Goal: Task Accomplishment & Management: Manage account settings

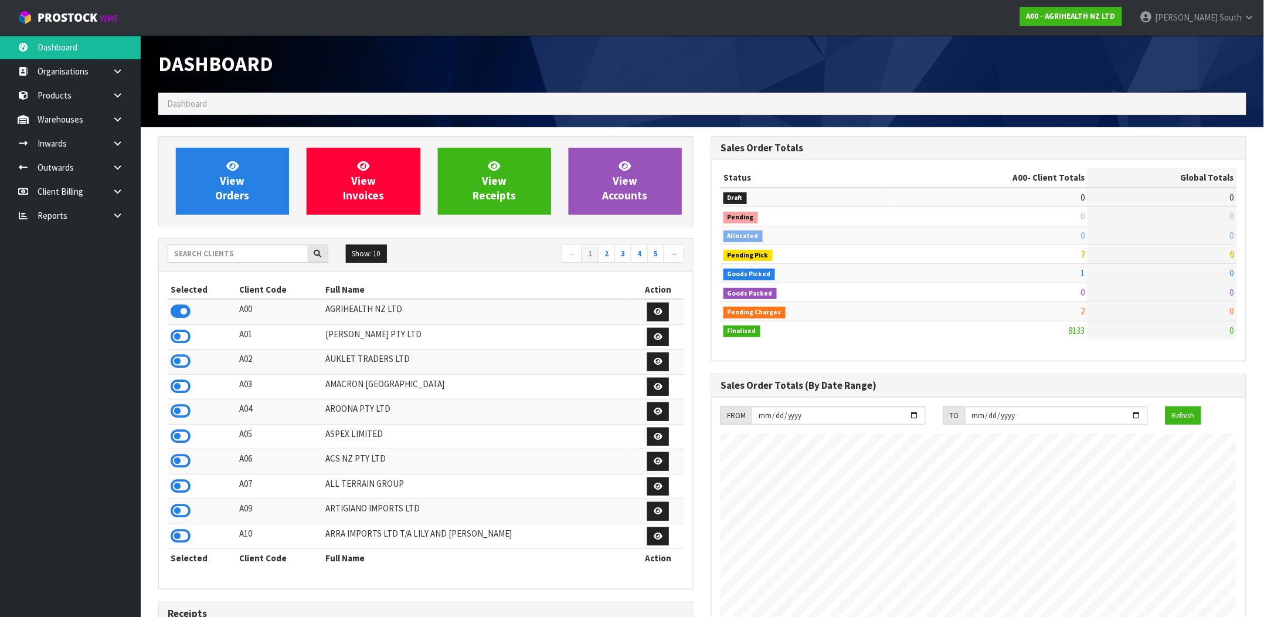
scroll to position [896, 552]
click at [260, 260] on input "text" at bounding box center [238, 253] width 141 height 18
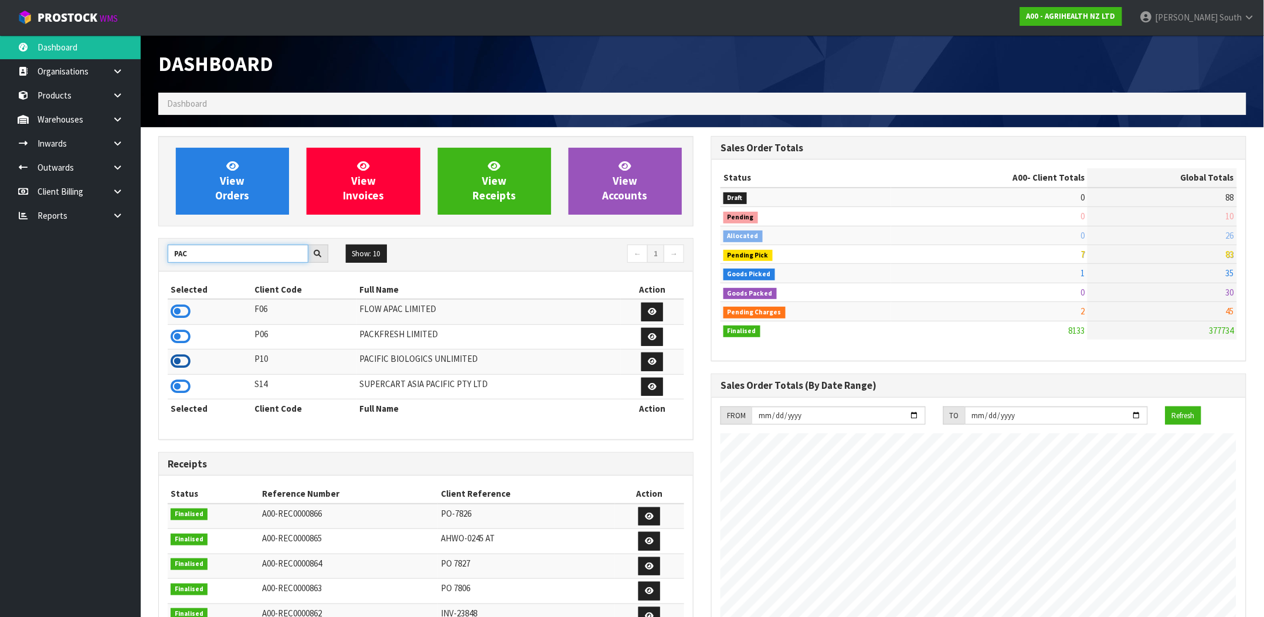
type input "PAC"
click at [181, 360] on icon at bounding box center [181, 361] width 20 height 18
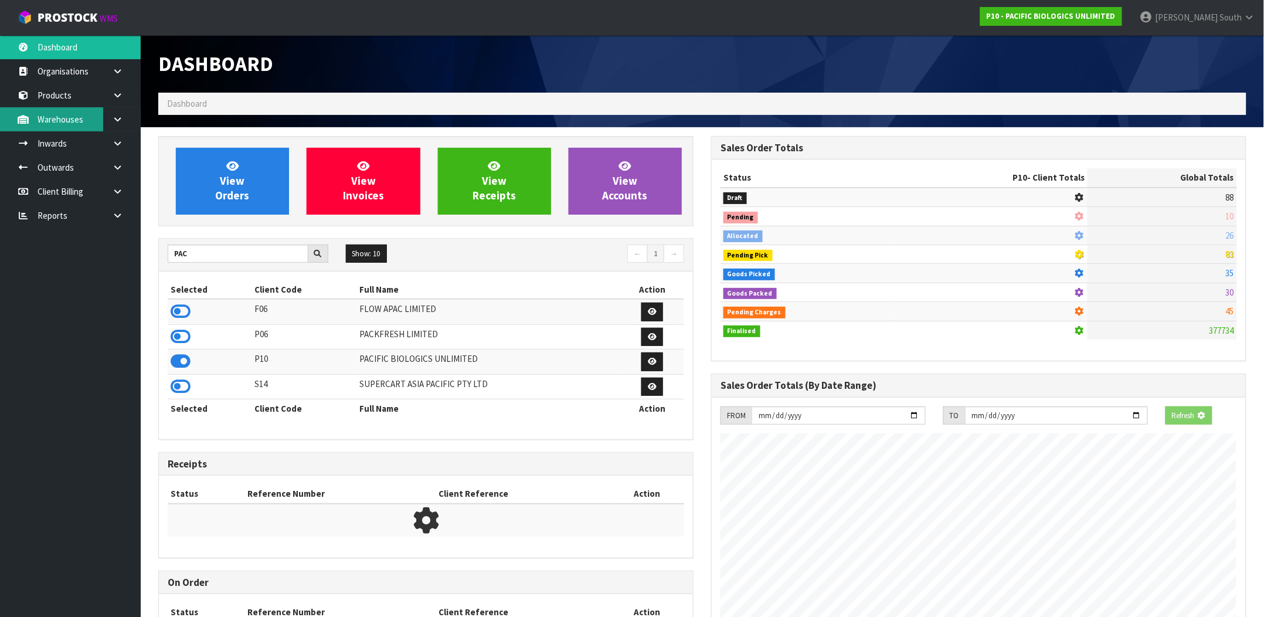
scroll to position [743, 552]
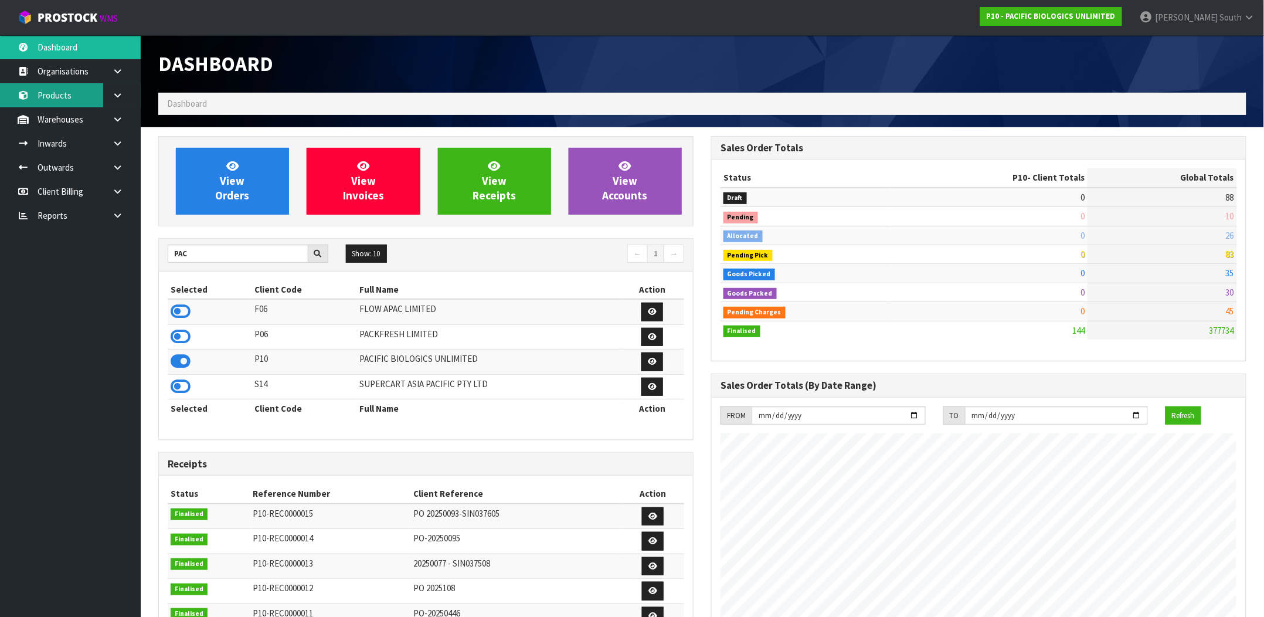
click at [88, 105] on link "Products" at bounding box center [70, 95] width 141 height 24
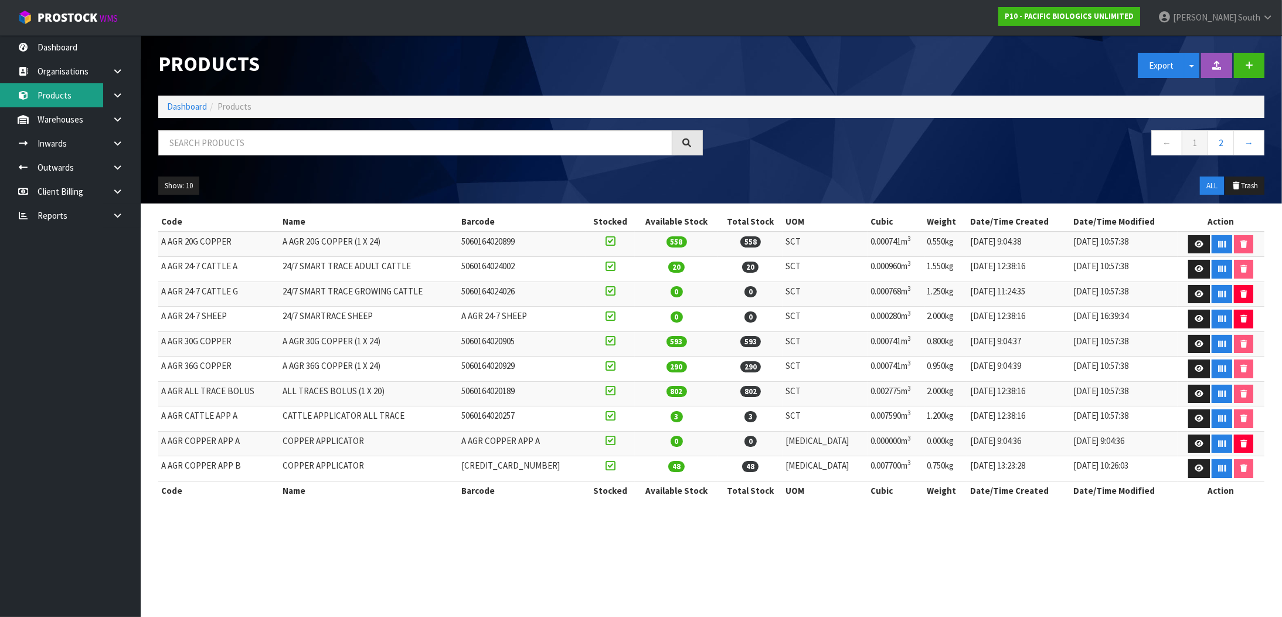
click at [0, 83] on link "Products" at bounding box center [70, 95] width 141 height 24
click at [174, 136] on input "text" at bounding box center [415, 142] width 514 height 25
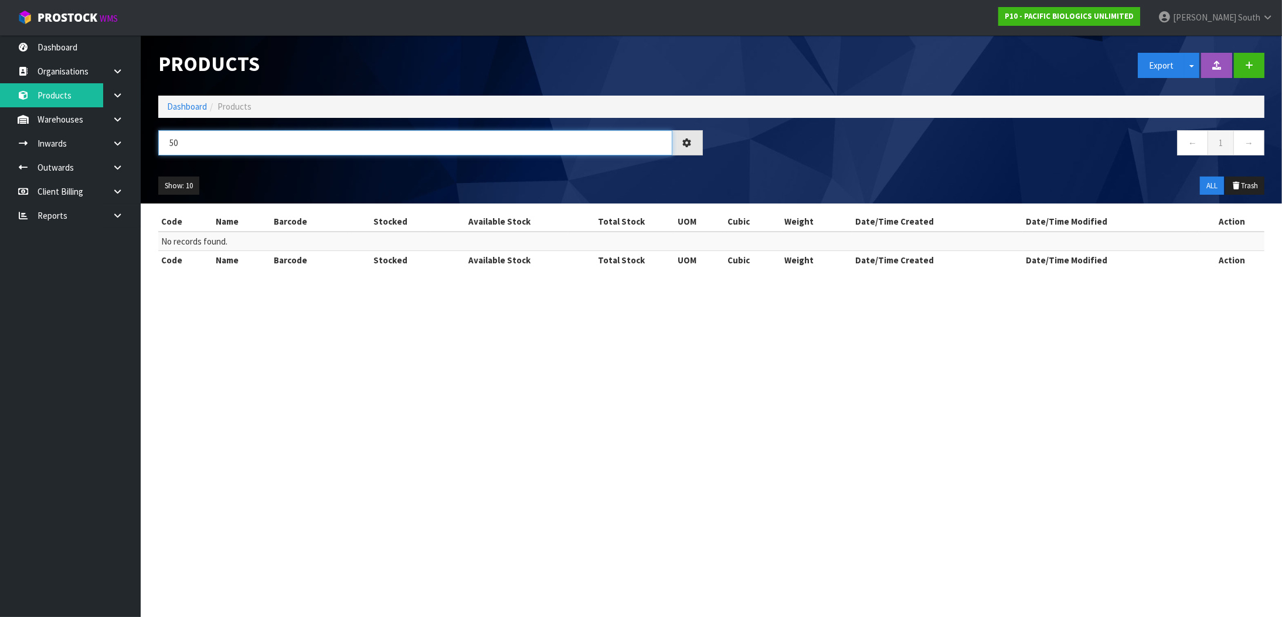
type input "5"
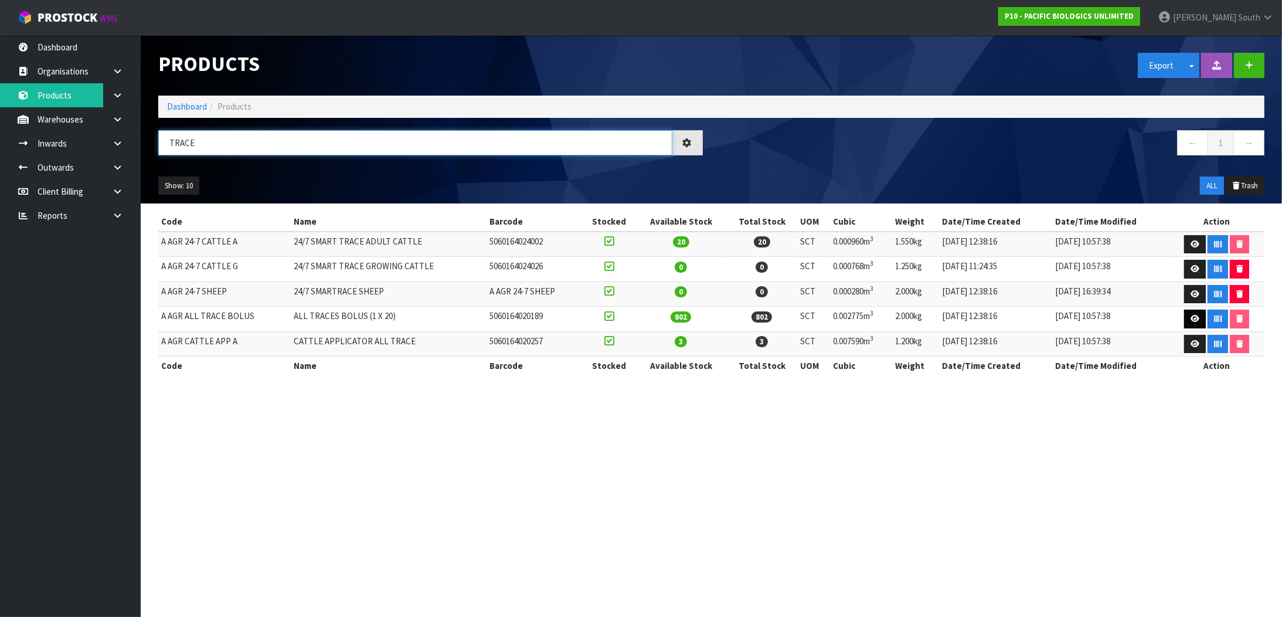
type input "TRACE"
click at [1195, 320] on link at bounding box center [1195, 319] width 22 height 19
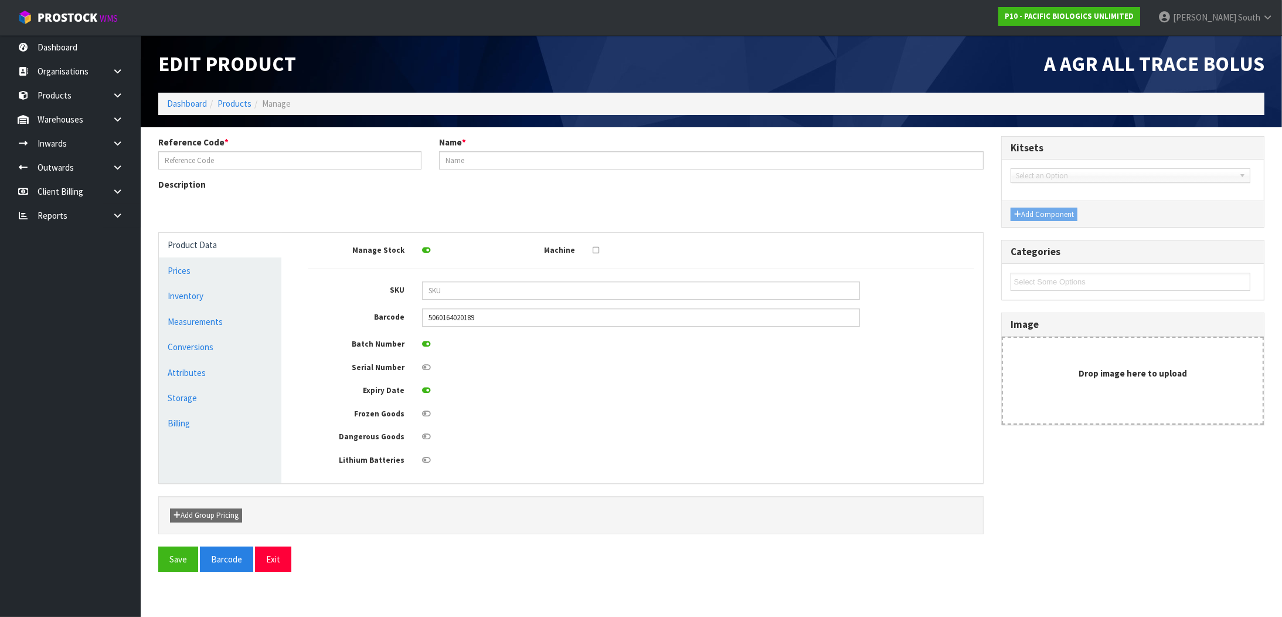
type input "A AGR ALL TRACE BOLUS"
type input "ALL TRACES BOLUS (1 X 20)"
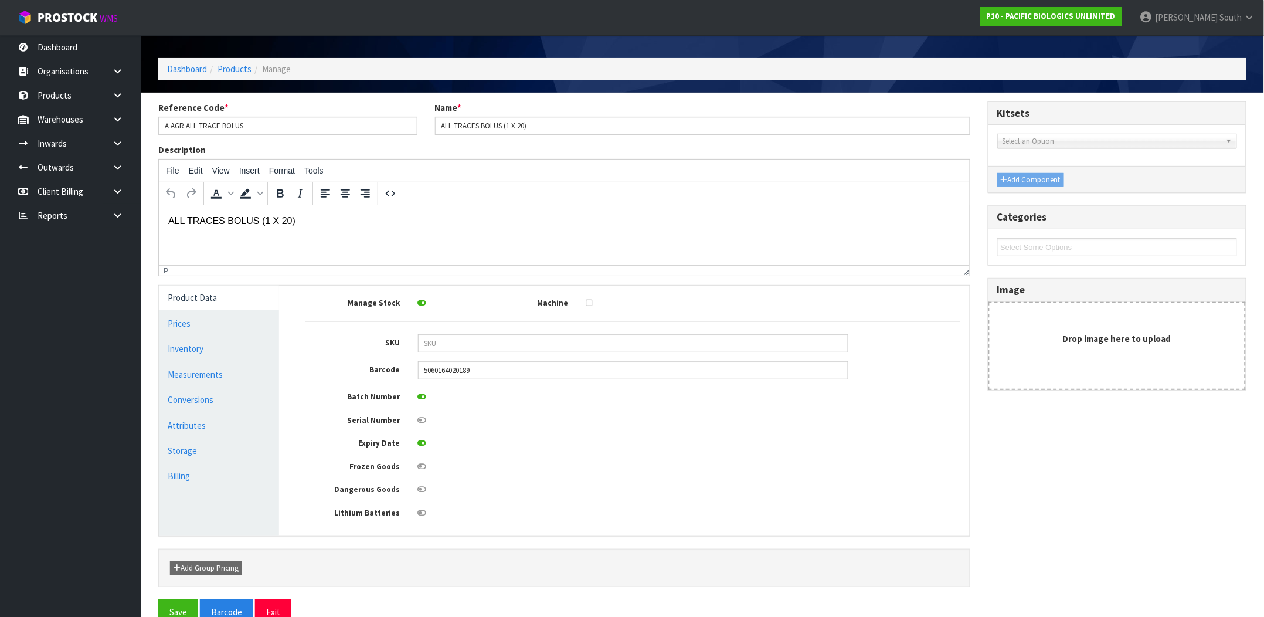
scroll to position [67, 0]
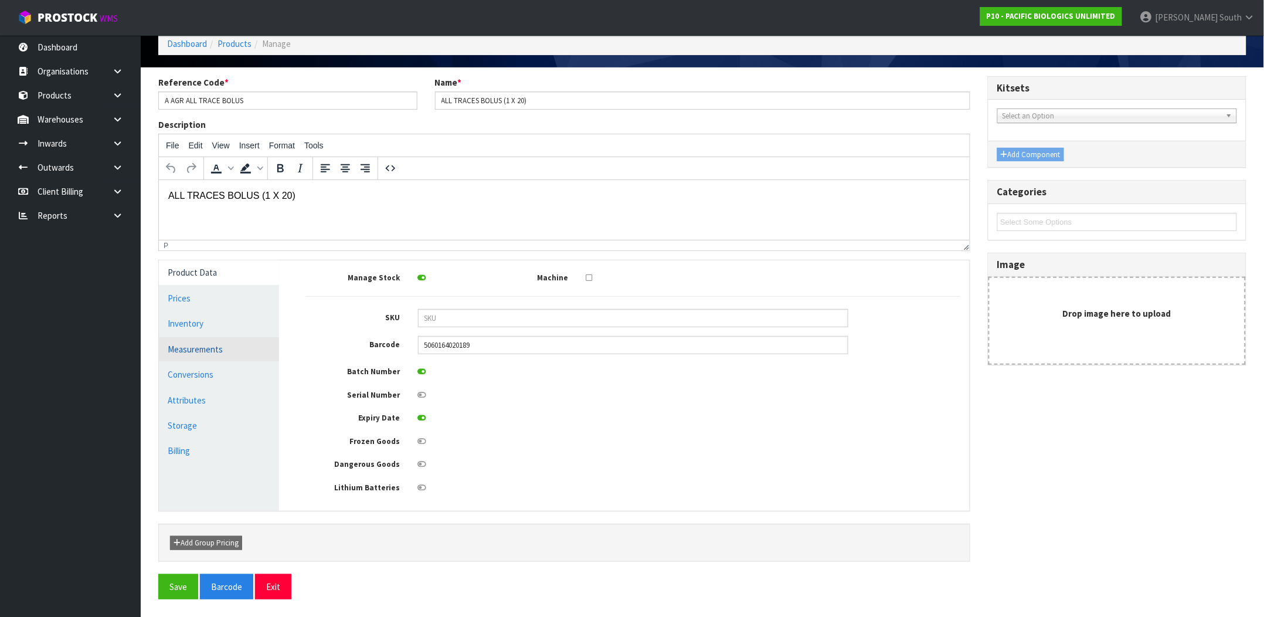
click at [227, 337] on link "Measurements" at bounding box center [219, 349] width 120 height 24
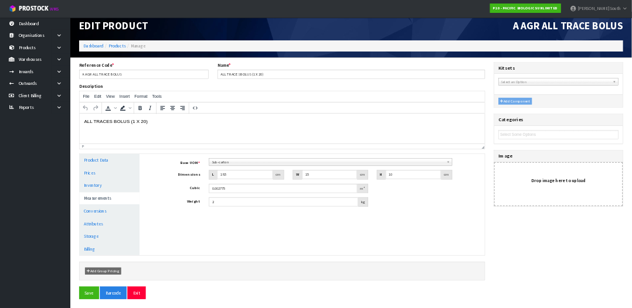
scroll to position [14, 0]
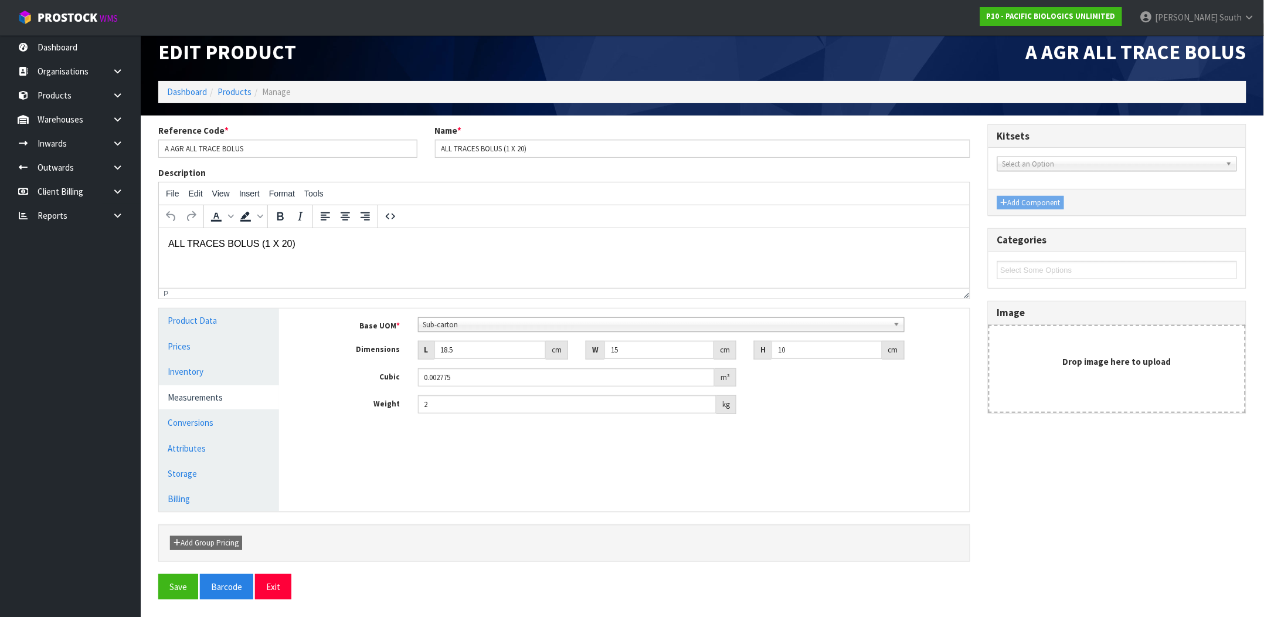
click at [197, 407] on ul "Product Data Prices Inventory Measurements Conversions Attributes Storage Billi…" at bounding box center [219, 409] width 120 height 202
click at [199, 414] on link "Conversions" at bounding box center [219, 422] width 120 height 24
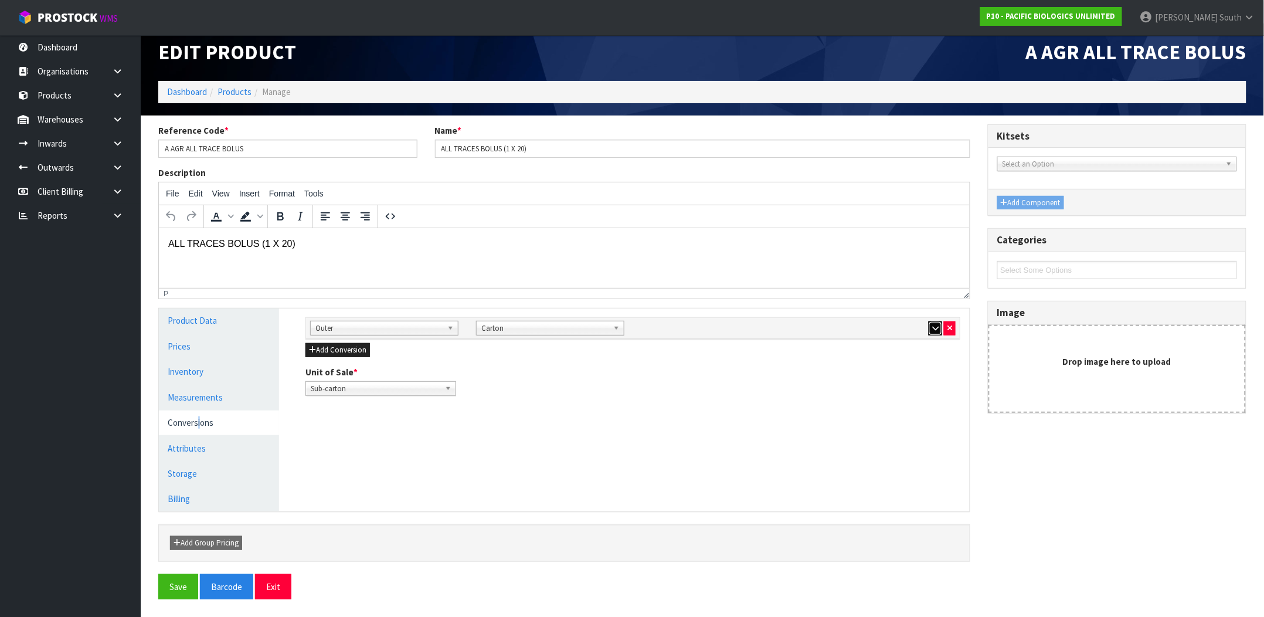
click at [931, 321] on button "button" at bounding box center [935, 328] width 13 height 14
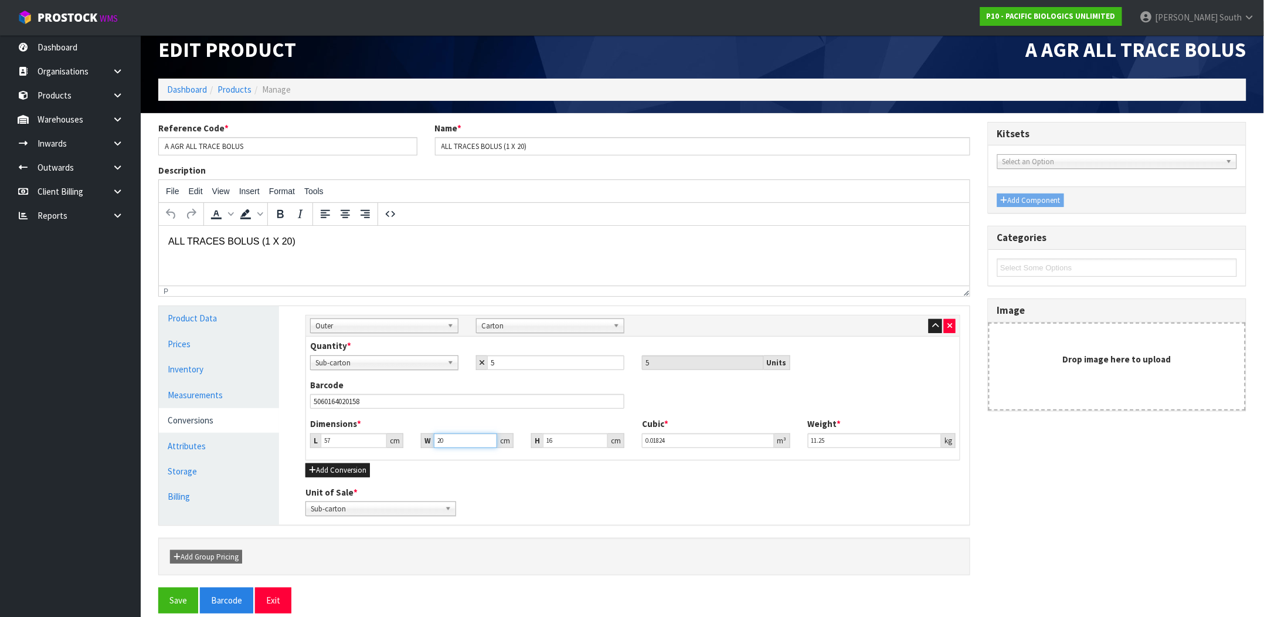
click at [468, 437] on input "20" at bounding box center [466, 440] width 64 height 15
type input "2"
type input "0.001824"
type input "21"
type input "0.019152"
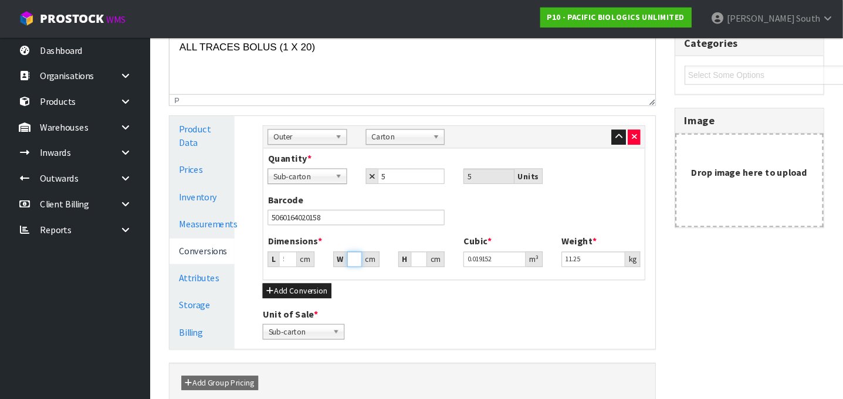
scroll to position [202, 0]
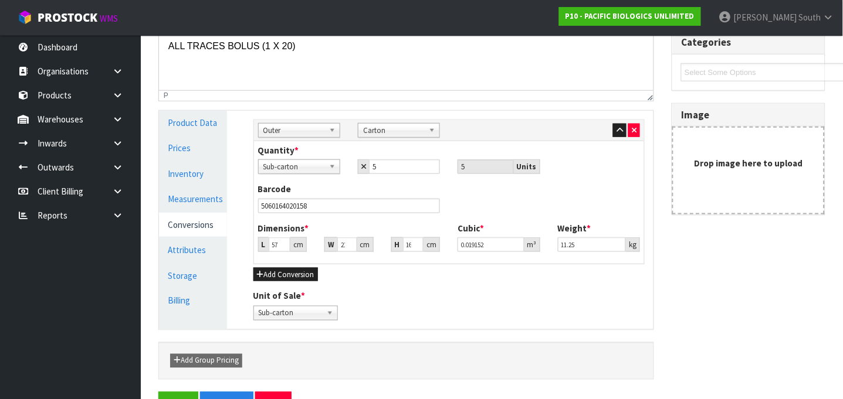
drag, startPoint x: 634, startPoint y: 1, endPoint x: 451, endPoint y: 304, distance: 354.9
click at [451, 304] on div "Unit of Sale * Sub-carton Carton Sub-carton" at bounding box center [448, 305] width 409 height 30
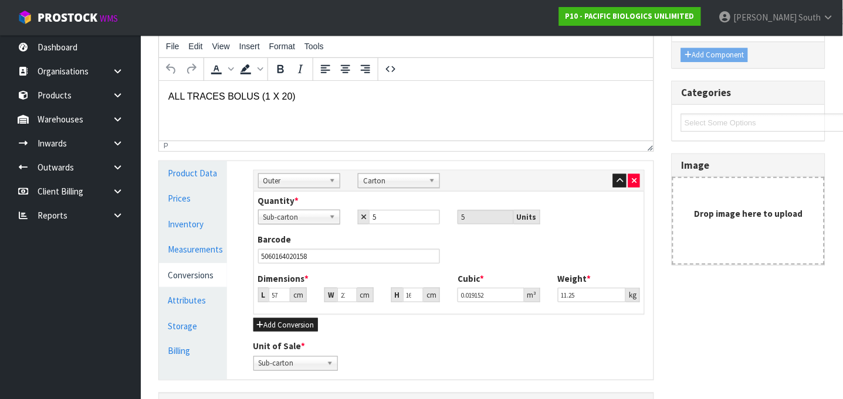
scroll to position [222, 0]
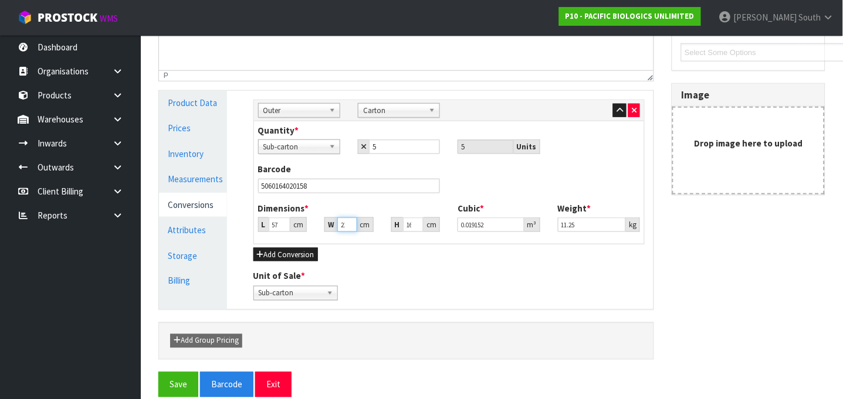
type input "20.999"
type input "0.019151"
click at [346, 227] on input "20.999" at bounding box center [347, 225] width 20 height 15
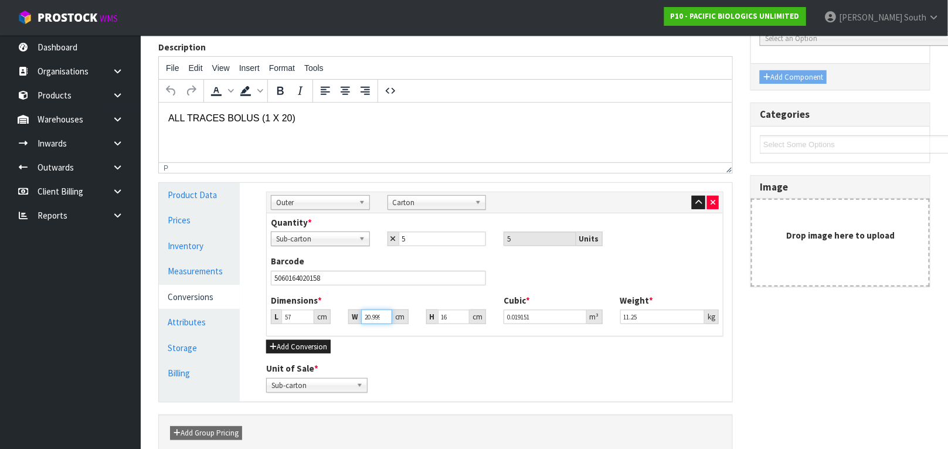
scroll to position [142, 0]
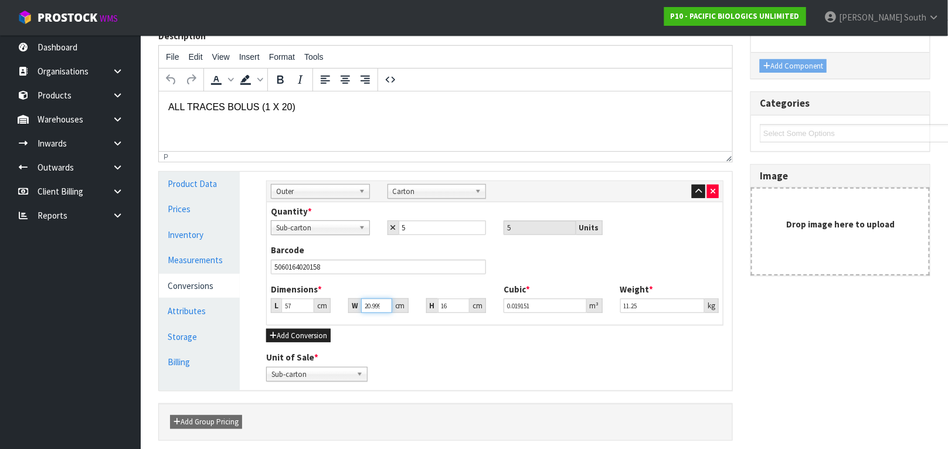
click at [372, 304] on input "20.999" at bounding box center [376, 305] width 30 height 15
type input "20.99"
type input "0.019143"
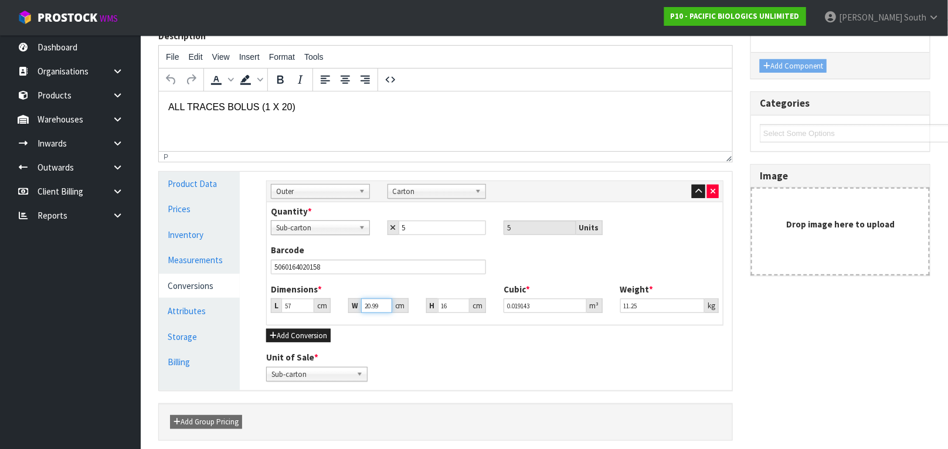
type input "20.9"
type input "0.019061"
type input "20"
type input "0.01824"
type input "2"
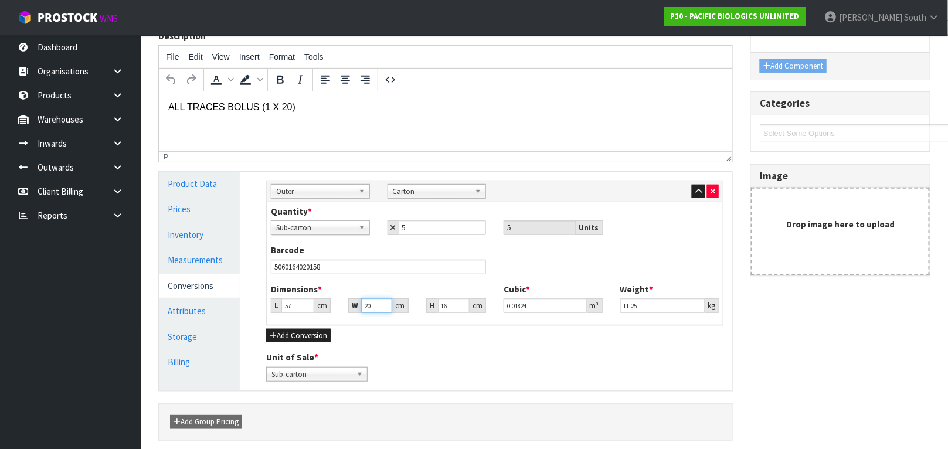
type input "0.001824"
type input "21"
type input "0.019152"
type input "21"
click at [653, 310] on input "11.25" at bounding box center [662, 305] width 85 height 15
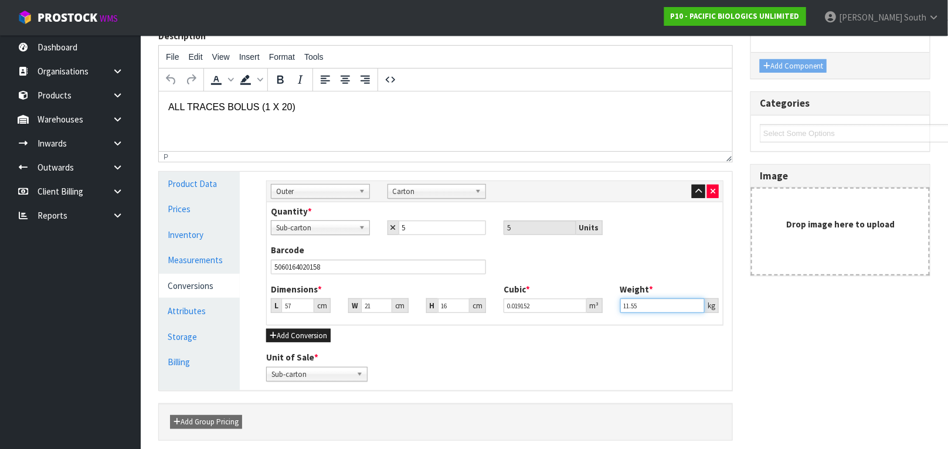
scroll to position [189, 0]
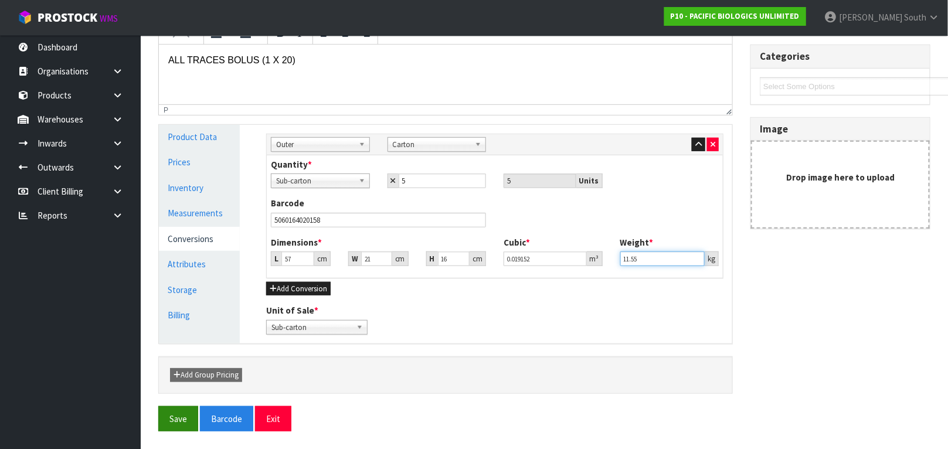
type input "11.55"
click at [175, 418] on button "Save" at bounding box center [178, 418] width 40 height 25
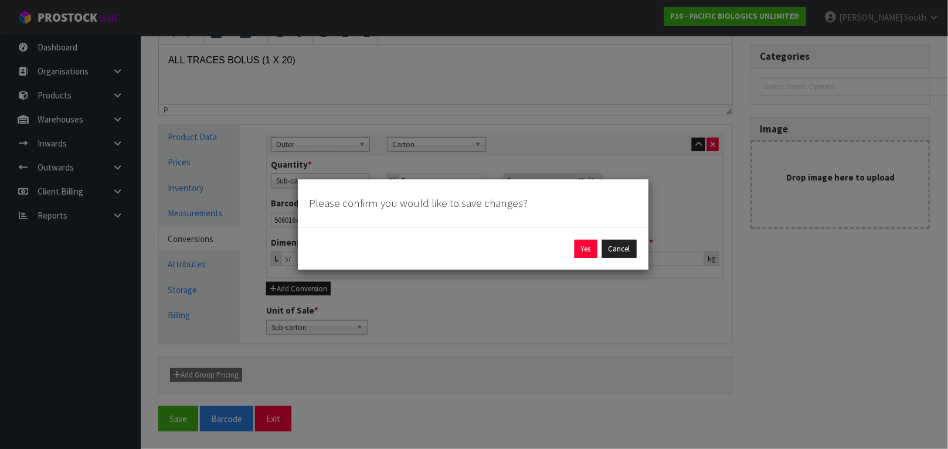
scroll to position [176, 0]
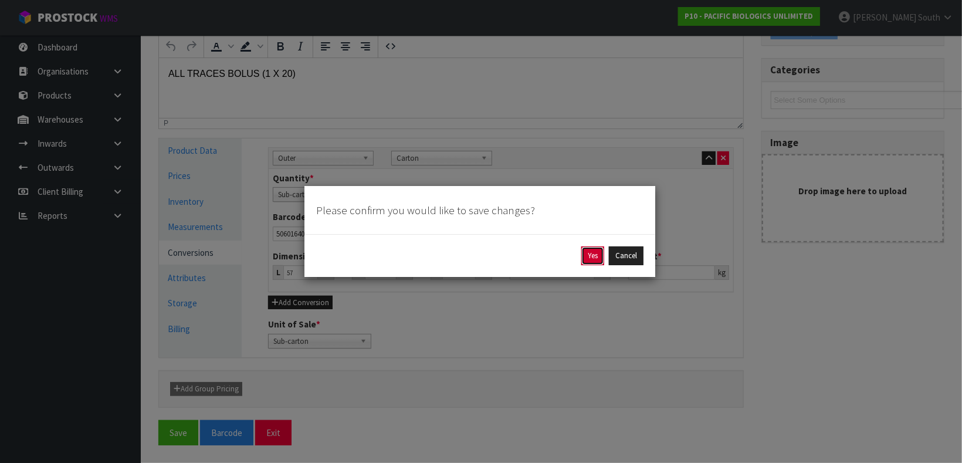
click at [592, 258] on button "Yes" at bounding box center [592, 255] width 23 height 19
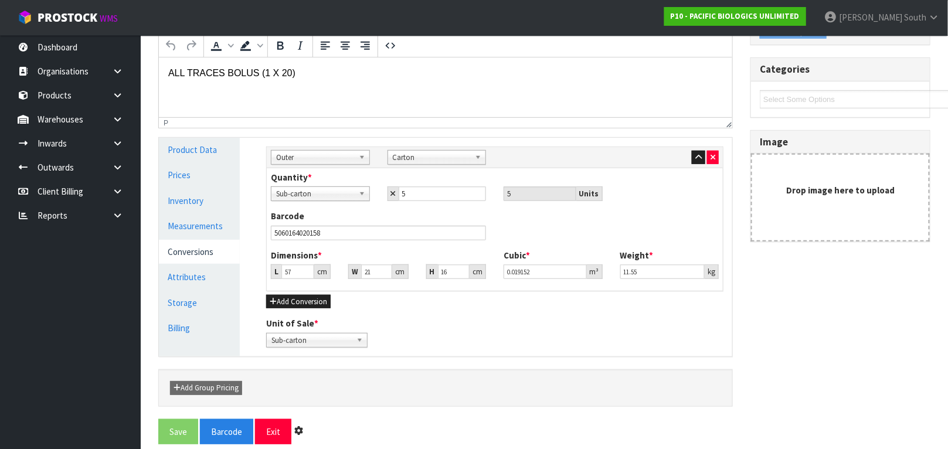
scroll to position [0, 0]
